Goal: Information Seeking & Learning: Compare options

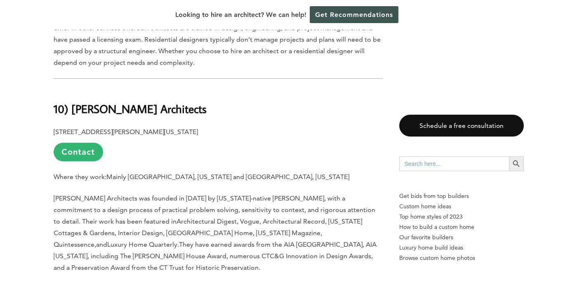
scroll to position [867, 0]
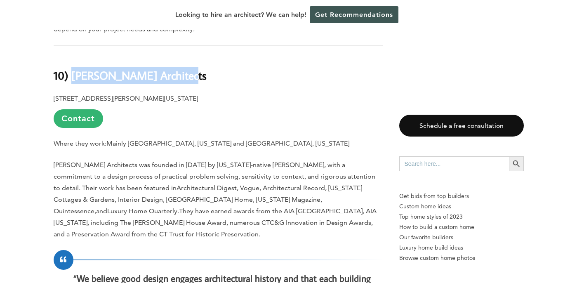
drag, startPoint x: 73, startPoint y: 64, endPoint x: 186, endPoint y: 63, distance: 113.8
click at [186, 63] on h2 "10) [PERSON_NAME] Architects" at bounding box center [218, 69] width 329 height 28
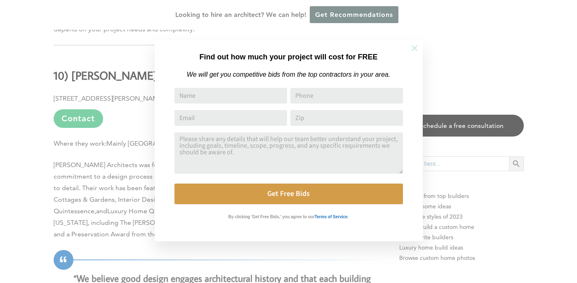
click at [414, 50] on icon at bounding box center [414, 48] width 9 height 9
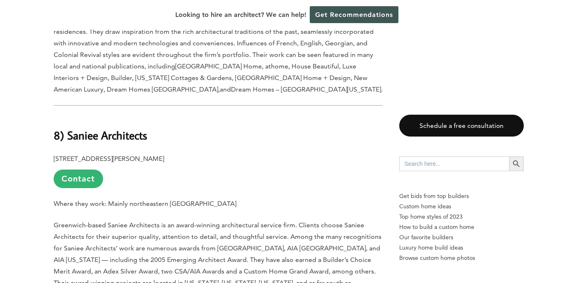
scroll to position [1542, 0]
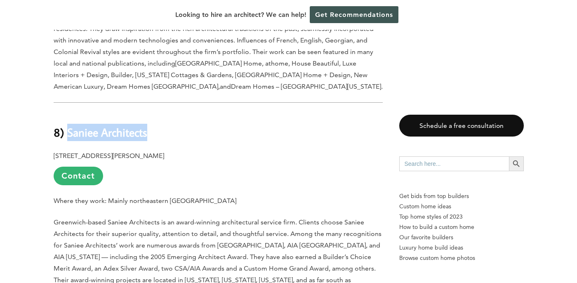
drag, startPoint x: 68, startPoint y: 109, endPoint x: 146, endPoint y: 108, distance: 77.1
click at [146, 125] on b "8) Saniee Architects" at bounding box center [101, 132] width 94 height 14
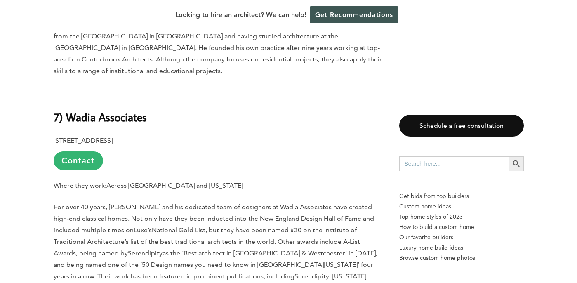
scroll to position [2055, 0]
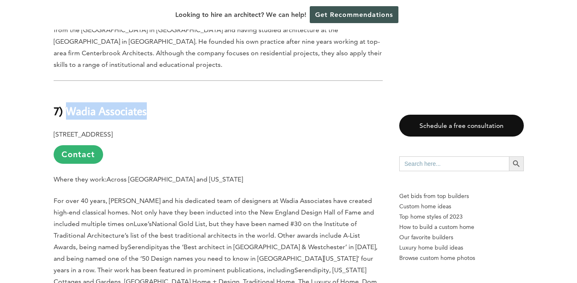
drag, startPoint x: 66, startPoint y: 75, endPoint x: 145, endPoint y: 72, distance: 78.8
click at [145, 103] on b "7) Wadia Associates" at bounding box center [100, 110] width 93 height 14
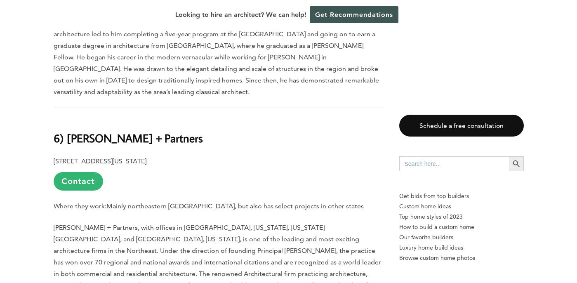
scroll to position [2535, 0]
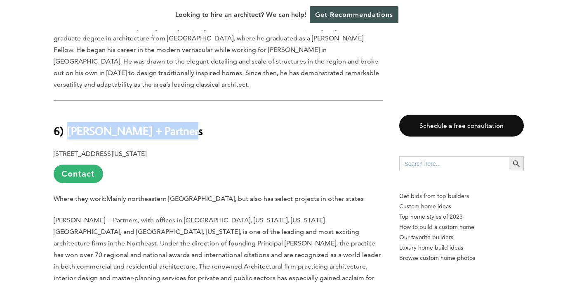
drag, startPoint x: 67, startPoint y: 94, endPoint x: 176, endPoint y: 91, distance: 108.9
click at [176, 110] on h2 "6) Roger Ferris + Partners" at bounding box center [218, 124] width 329 height 28
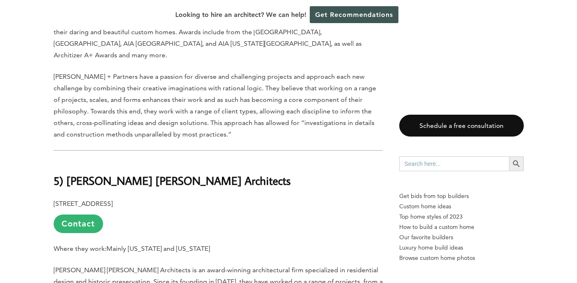
scroll to position [2796, 0]
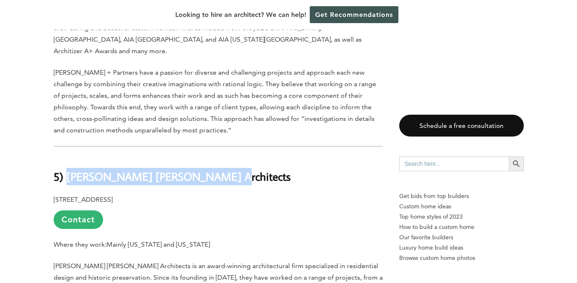
drag, startPoint x: 67, startPoint y: 129, endPoint x: 202, endPoint y: 126, distance: 135.3
click at [202, 156] on h2 "5) David Scott Parker Architects" at bounding box center [218, 170] width 329 height 28
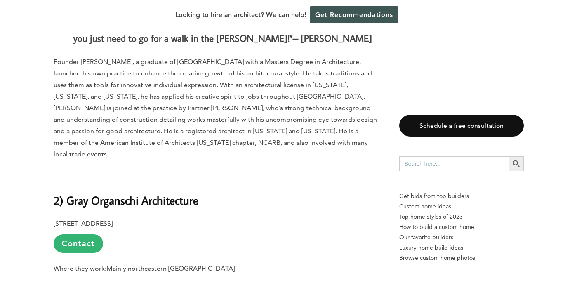
scroll to position [3942, 0]
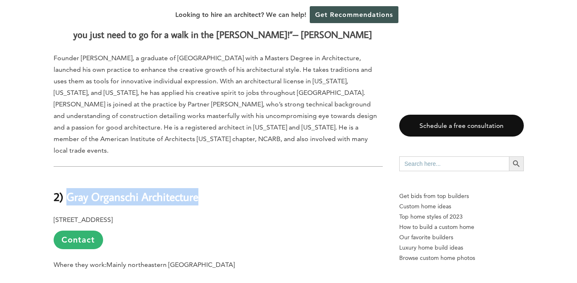
drag, startPoint x: 68, startPoint y: 106, endPoint x: 197, endPoint y: 108, distance: 128.6
click at [197, 189] on b "2) Gray Organschi Architecture" at bounding box center [126, 196] width 145 height 14
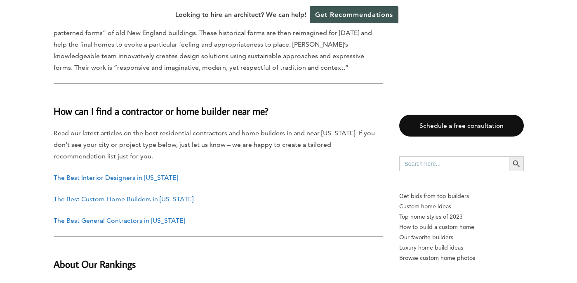
scroll to position [4998, 0]
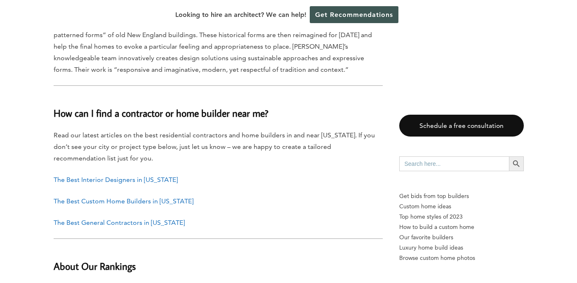
click at [97, 176] on link "The Best Interior Designers in [US_STATE]" at bounding box center [116, 180] width 124 height 8
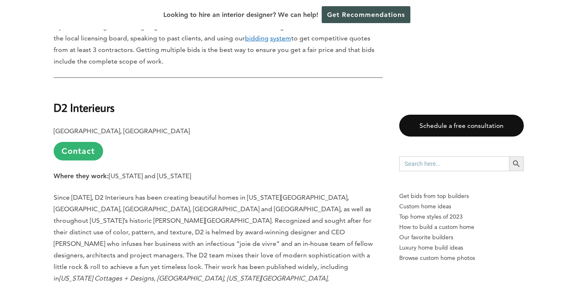
scroll to position [871, 0]
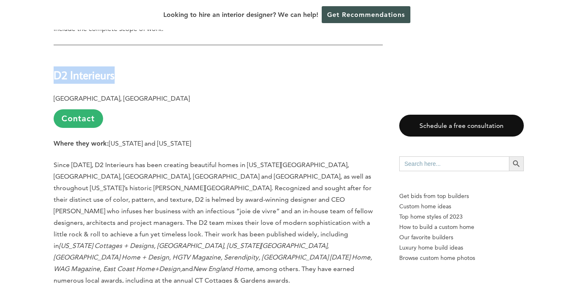
drag, startPoint x: 54, startPoint y: 62, endPoint x: 115, endPoint y: 63, distance: 61.8
click at [115, 63] on h2 "D2 Interieurs" at bounding box center [218, 69] width 329 height 28
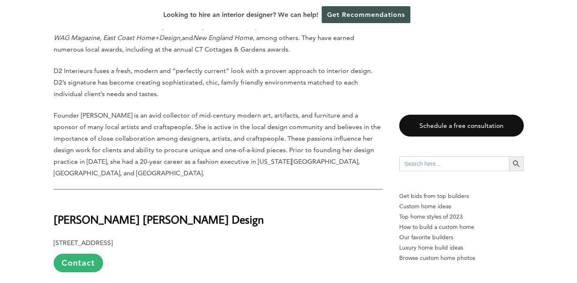
scroll to position [1125, 0]
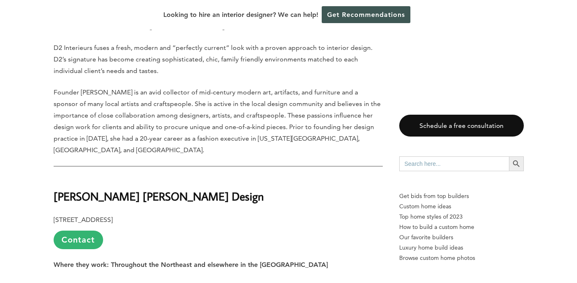
click at [106, 189] on strong "[PERSON_NAME] [PERSON_NAME] Design" at bounding box center [159, 196] width 210 height 14
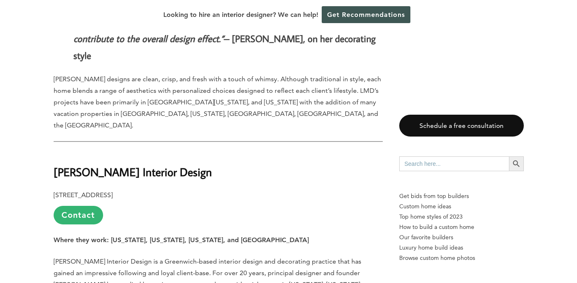
scroll to position [1940, 0]
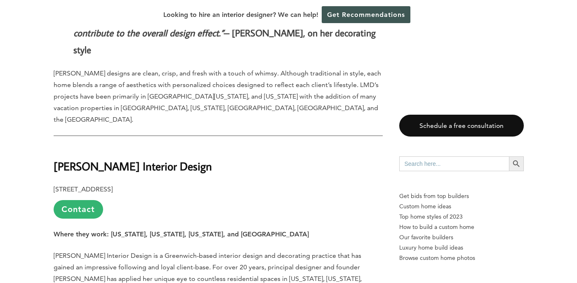
click at [101, 159] on strong "[PERSON_NAME] Interior Design" at bounding box center [133, 166] width 158 height 14
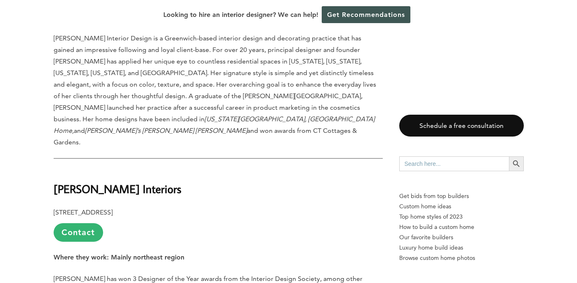
scroll to position [2165, 0]
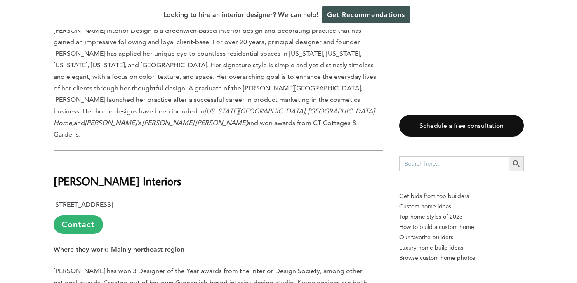
click at [100, 174] on strong "[PERSON_NAME] Interiors" at bounding box center [118, 181] width 128 height 14
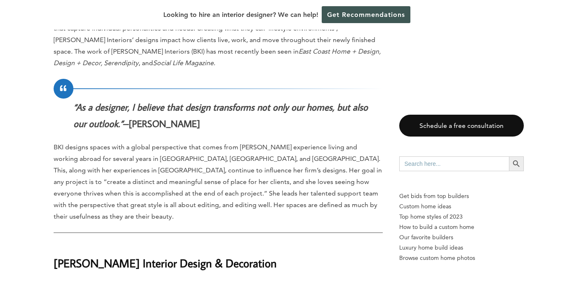
scroll to position [2443, 0]
click at [127, 255] on strong "[PERSON_NAME] Interior Design & Decoration" at bounding box center [165, 262] width 223 height 14
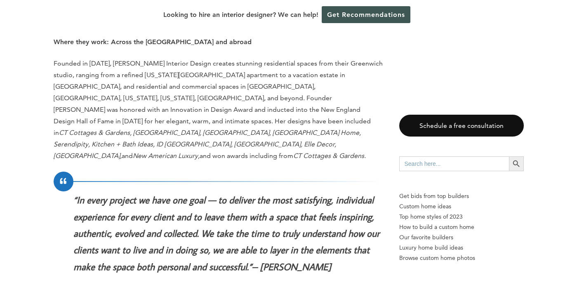
scroll to position [2842, 0]
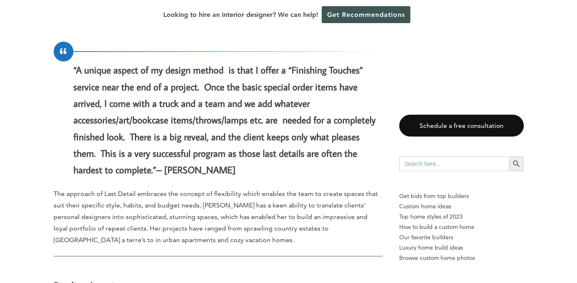
scroll to position [3283, 0]
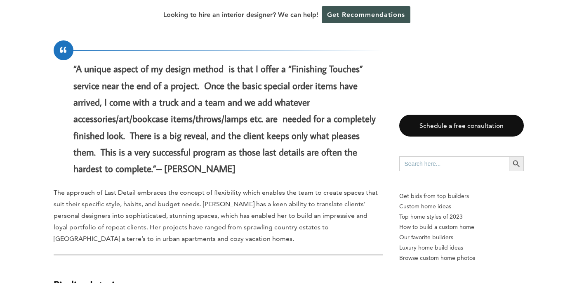
click at [78, 277] on strong "Pimlico Interiors" at bounding box center [91, 284] width 75 height 14
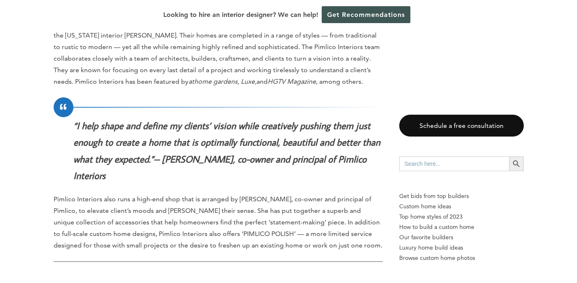
scroll to position [3644, 0]
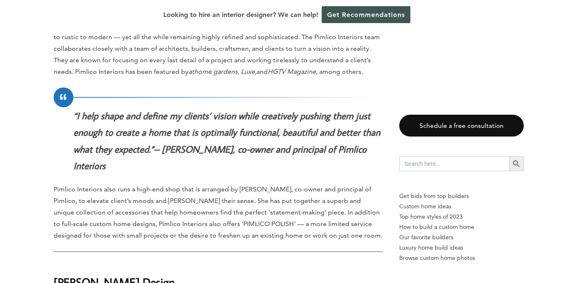
click at [91, 275] on strong "[PERSON_NAME] Design" at bounding box center [114, 282] width 121 height 14
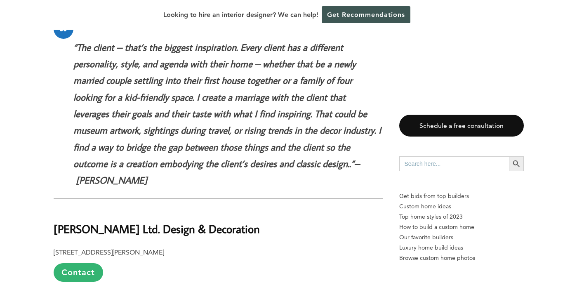
scroll to position [4128, 0]
click at [108, 221] on strong "[PERSON_NAME] Ltd. Design & Decoration" at bounding box center [157, 228] width 206 height 14
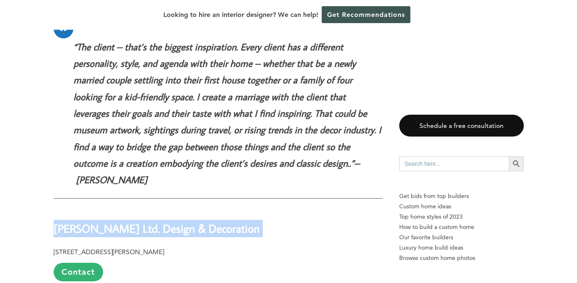
click at [108, 221] on strong "[PERSON_NAME] Ltd. Design & Decoration" at bounding box center [157, 228] width 206 height 14
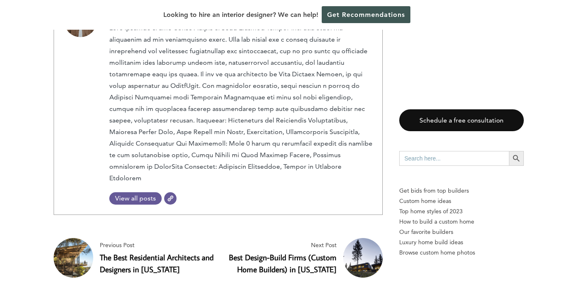
scroll to position [5219, 0]
